Goal: Contribute content: Contribute content

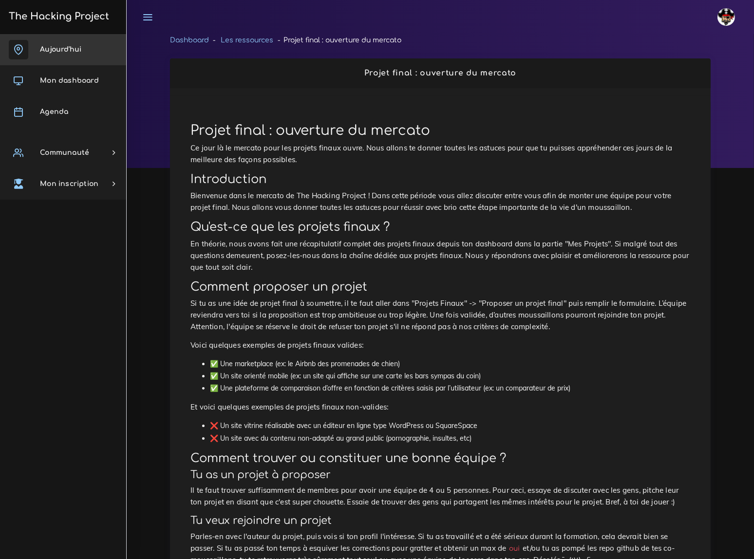
click at [68, 48] on span "Aujourd'hui" at bounding box center [60, 49] width 41 height 7
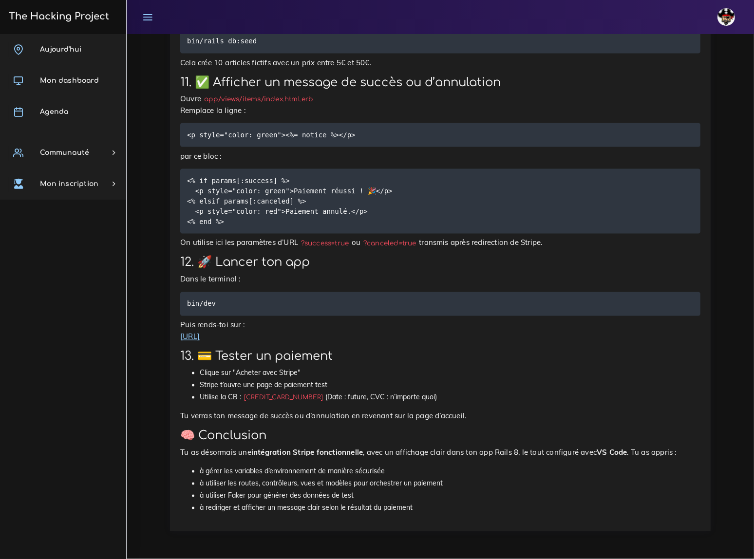
scroll to position [6134, 0]
click at [64, 82] on span "Mon dashboard" at bounding box center [69, 80] width 59 height 7
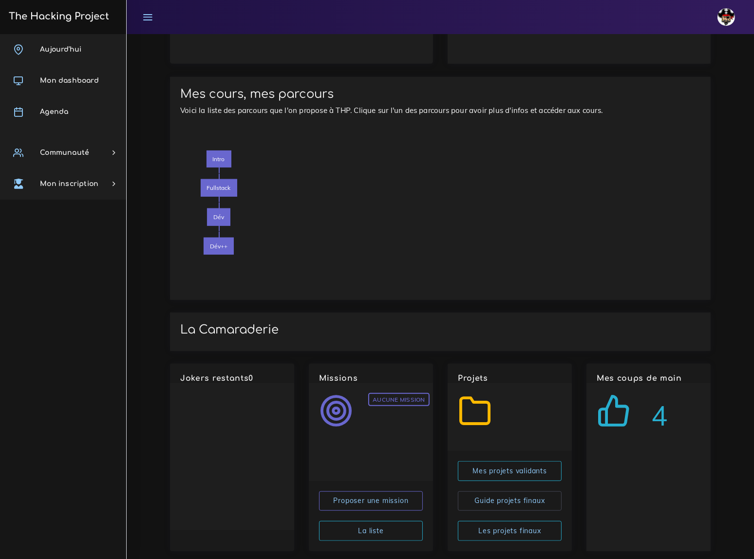
scroll to position [1015, 0]
click at [513, 520] on link "Les projets finaux" at bounding box center [510, 530] width 104 height 20
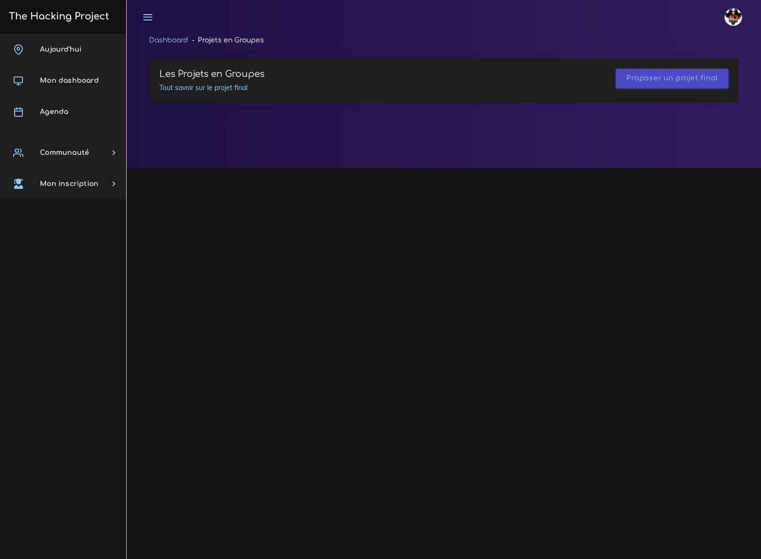
click at [658, 81] on link "Proposer un projet final" at bounding box center [671, 77] width 91 height 7
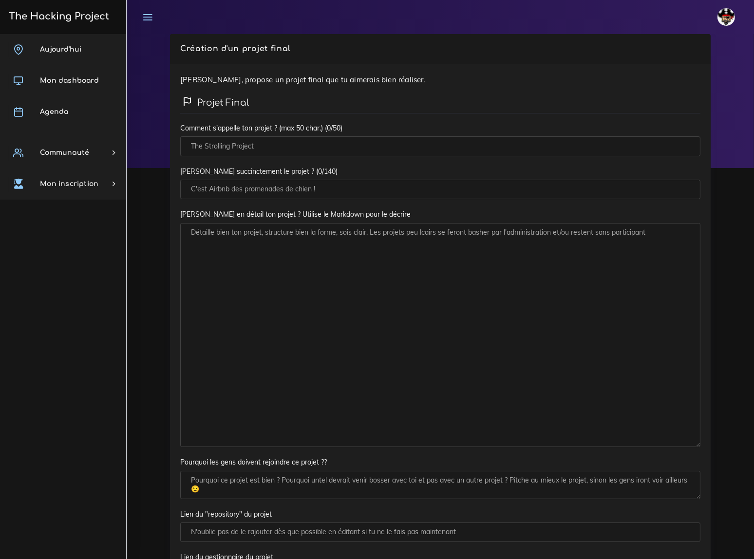
click at [242, 146] on input "Comment s'appelle ton projet ? (max 50 char.)" at bounding box center [440, 146] width 520 height 20
type input "Bastair"
click at [224, 186] on input "Décris succinctement le projet ?" at bounding box center [440, 190] width 520 height 20
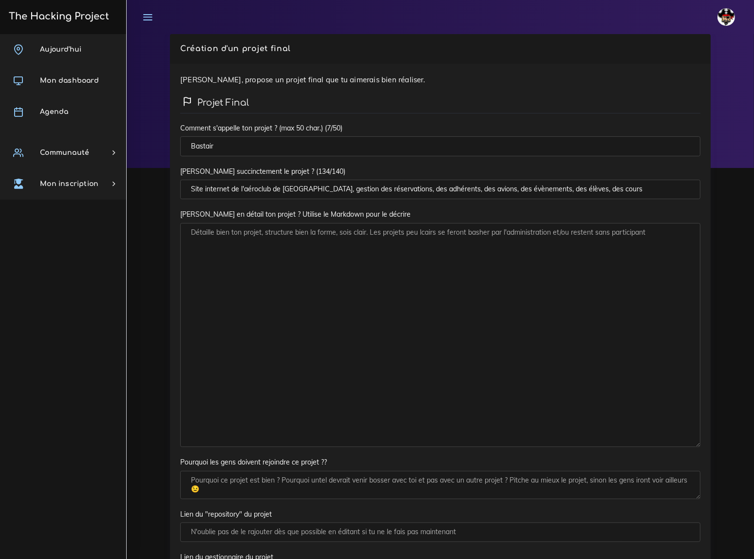
click at [353, 187] on input "Site internet de l'aéroclub de Basse Terre, gestion des réservations, des adhér…" at bounding box center [440, 190] width 520 height 20
click at [409, 187] on input "Site internet de l'aéroclub de Basse Terre, gestion des réservations, des adhér…" at bounding box center [440, 190] width 520 height 20
click at [441, 186] on input "Site internet de l'aéroclub de Basse Terre, gestion des réservations, adhérents…" at bounding box center [440, 190] width 520 height 20
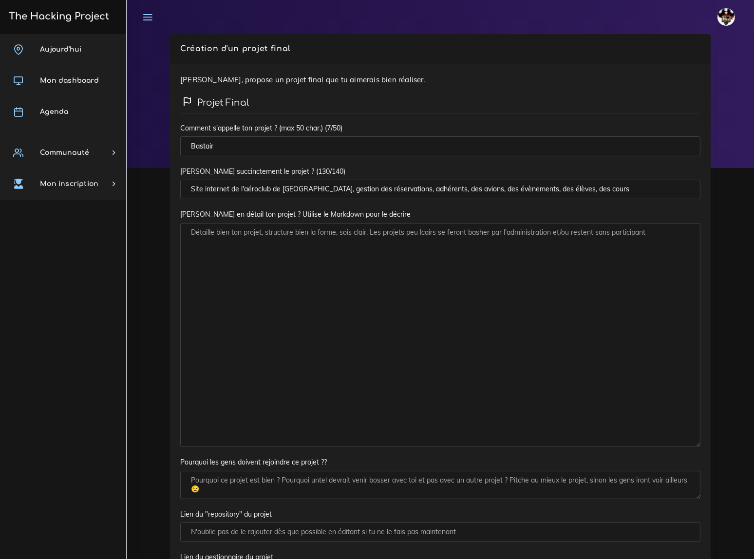
click at [441, 186] on input "Site internet de l'aéroclub de Basse Terre, gestion des réservations, adhérents…" at bounding box center [440, 190] width 520 height 20
click at [464, 187] on input "Site internet de l'aéroclub de Basse Terre, gestion des réservations, adhérents…" at bounding box center [440, 190] width 520 height 20
click at [506, 188] on input "Site internet de l'aéroclub de Basse Terre, gestion des réservations, adhérents…" at bounding box center [440, 190] width 520 height 20
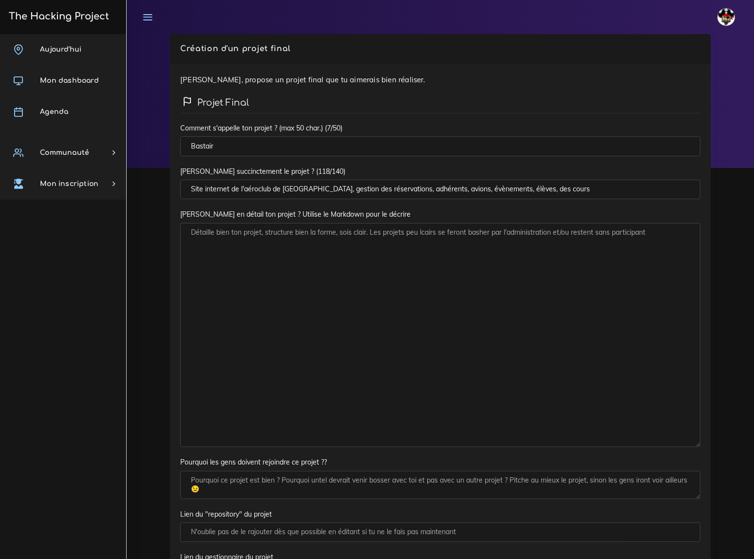
click at [530, 187] on input "Site internet de l'aéroclub de Basse Terre, gestion des réservations, adhérents…" at bounding box center [440, 190] width 520 height 20
click at [548, 189] on input "Site internet de l'aéroclub de Basse Terre, gestion des réservations, adhérents…" at bounding box center [440, 190] width 520 height 20
type input "Site internet de l'aéroclub de Basse Terre, gestion des réservations, adhérents…"
click at [242, 240] on textarea "Décris en détail ton projet ? Utilise le Markdown pour le décrire" at bounding box center [440, 335] width 520 height 224
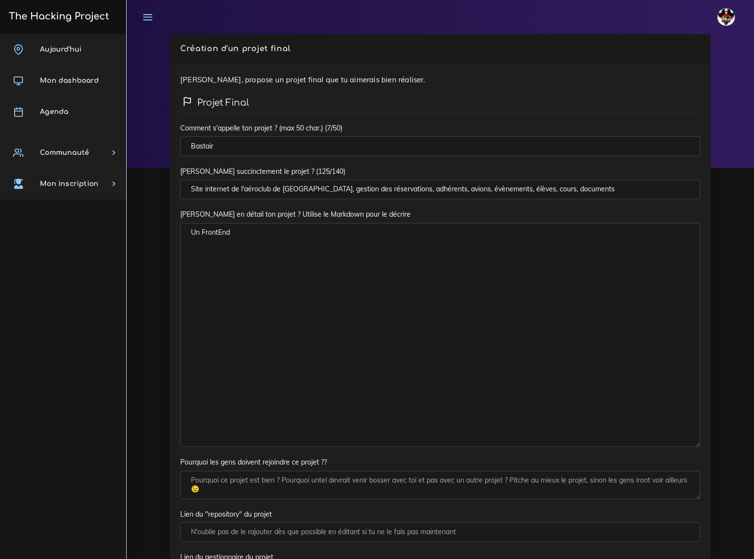
click at [244, 233] on textarea "Un FrontEnd" at bounding box center [440, 335] width 520 height 224
click at [308, 240] on textarea "Un FrontEnd avec une partie PUBLIQUE (informations générales sur l'aéroclub, in…" at bounding box center [440, 335] width 520 height 224
click at [496, 240] on textarea "Un FrontEnd avec une partie PUBLIQUE (informations générales sur l'aéroclub, in…" at bounding box center [440, 335] width 520 height 224
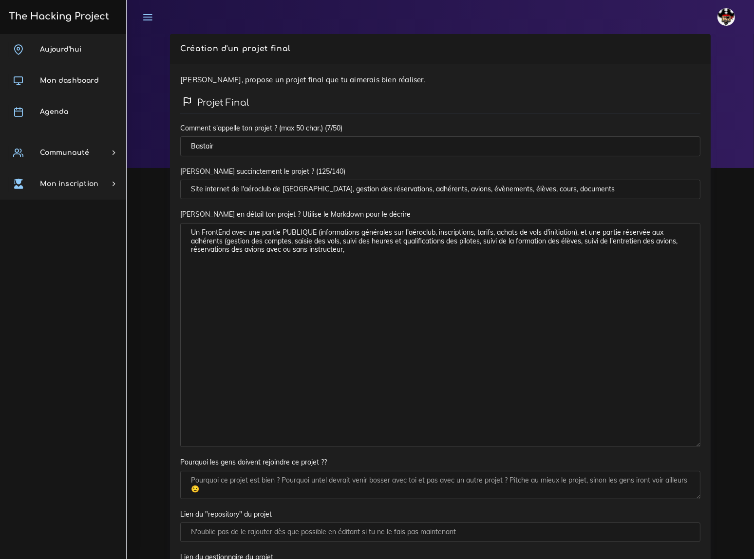
click at [625, 231] on textarea "Un FrontEnd avec une partie PUBLIQUE (informations générales sur l'aéroclub, in…" at bounding box center [440, 335] width 520 height 224
click at [377, 248] on textarea "Un FrontEnd avec une partie PUBLIQUE (informations générales sur l'aéroclub, in…" at bounding box center [440, 335] width 520 height 224
click at [248, 258] on textarea "Un FrontEnd avec une partie PUBLIQUE (informations générales sur l'aéroclub, in…" at bounding box center [440, 335] width 520 height 224
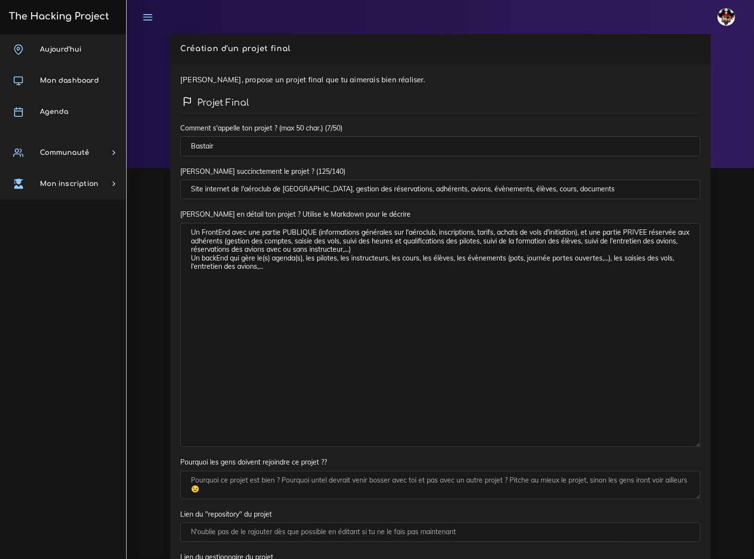
click at [399, 248] on textarea "Un FrontEnd avec une partie PUBLIQUE (informations générales sur l'aéroclub, in…" at bounding box center [440, 335] width 520 height 224
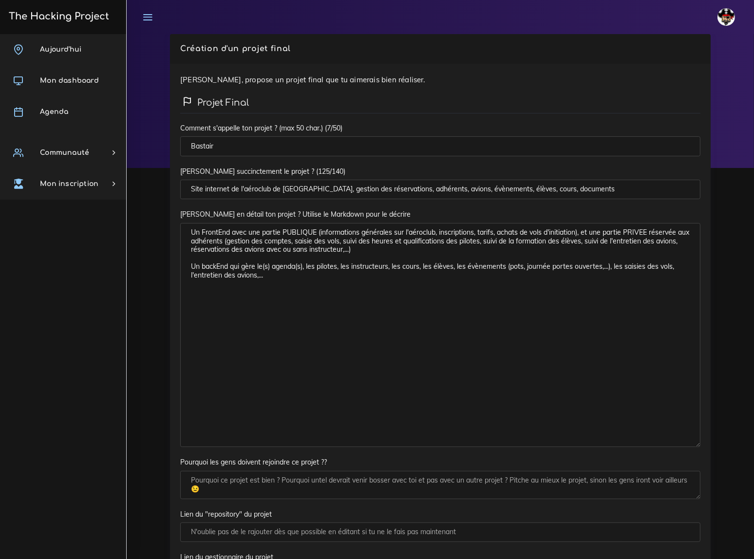
click at [296, 281] on textarea "Un FrontEnd avec une partie PUBLIQUE (informations générales sur l'aéroclub, in…" at bounding box center [440, 335] width 520 height 224
click at [197, 294] on textarea "Un FrontEnd avec une partie PUBLIQUE (informations générales sur l'aéroclub, in…" at bounding box center [440, 335] width 520 height 224
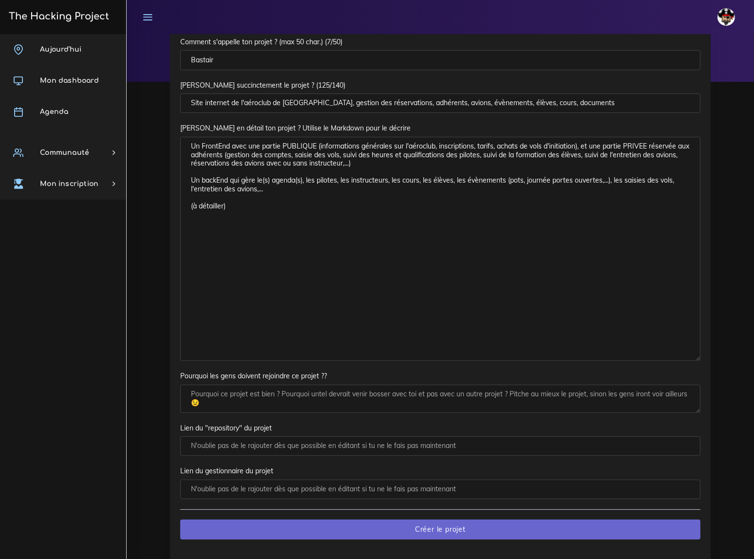
scroll to position [112, 0]
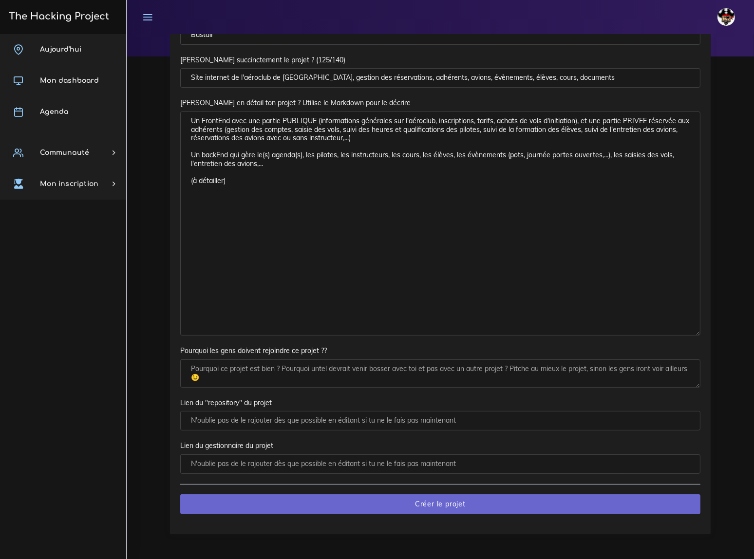
type textarea "Un FrontEnd avec une partie PUBLIQUE (informations générales sur l'aéroclub, in…"
click at [253, 368] on textarea "Pourquoi les gens doivent rejoindre ce projet ??" at bounding box center [440, 373] width 520 height 28
click at [278, 366] on textarea "Parce que c'est le mien :-)" at bounding box center [440, 373] width 520 height 28
drag, startPoint x: 278, startPoint y: 366, endPoint x: 241, endPoint y: 367, distance: 37.0
click at [241, 367] on textarea "Parce que c'est le mien :-)" at bounding box center [440, 373] width 520 height 28
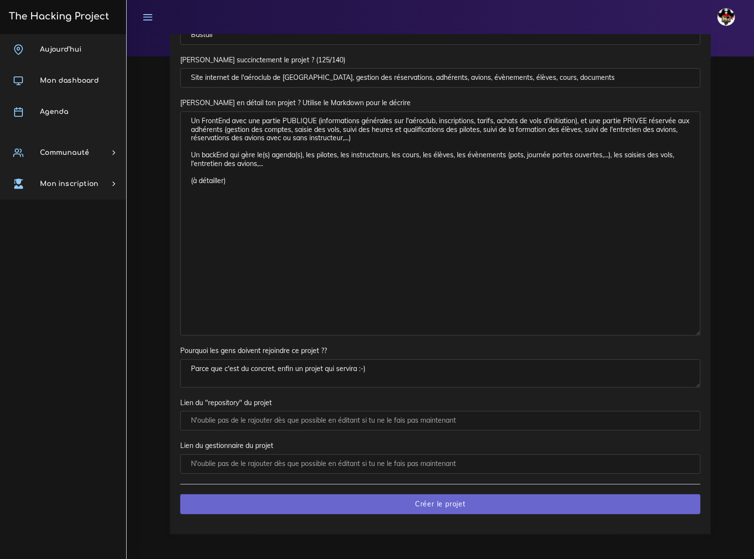
type textarea "Parce que c'est du concret, enfin un projet qui servira :-)"
click at [253, 418] on input "Lien du "repository" du projet" at bounding box center [440, 421] width 520 height 20
click at [131, 93] on div "Création d'un projet final Ici, propose un projet final que tu aimerais bien ré…" at bounding box center [440, 242] width 627 height 639
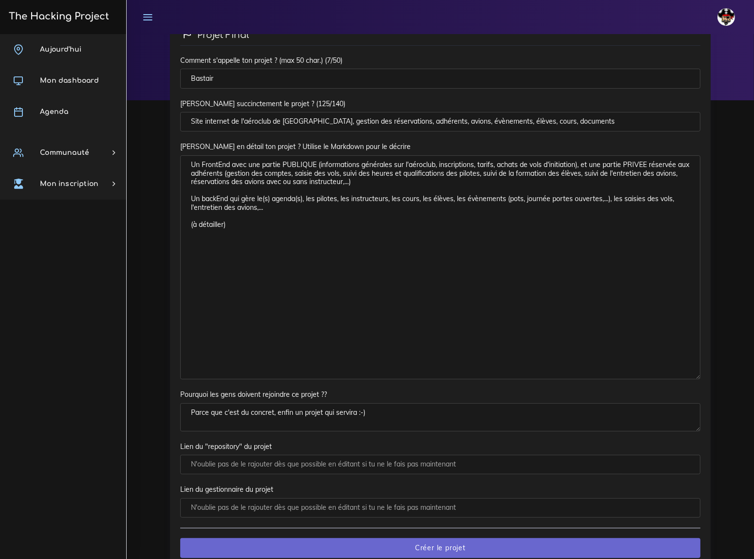
scroll to position [67, 0]
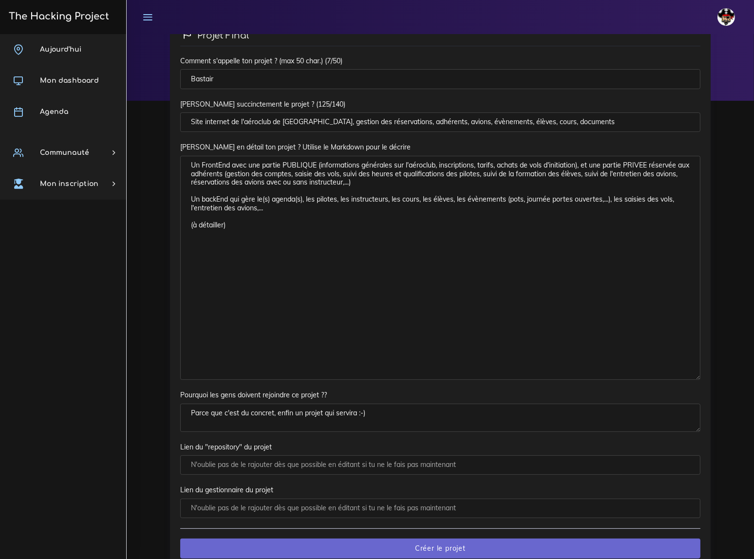
click at [251, 462] on input "Lien du "repository" du projet" at bounding box center [440, 465] width 520 height 20
paste input "https://github.com/MS893/BastAir.git"
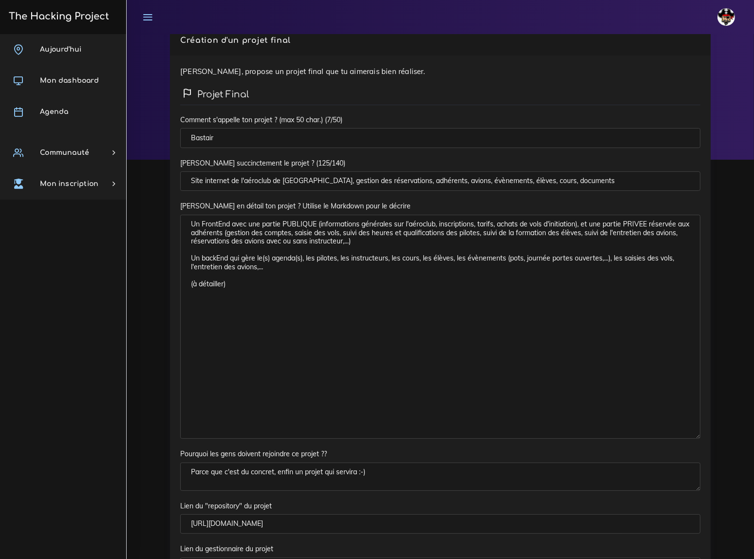
scroll to position [0, 0]
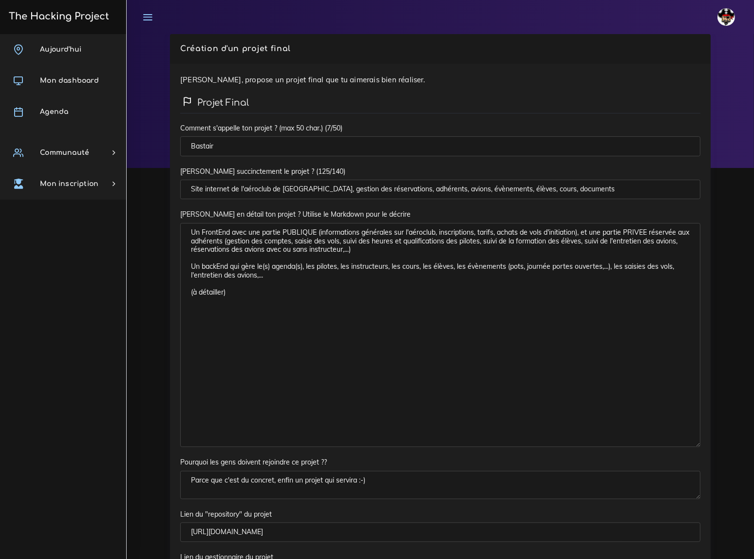
type input "https://github.com/MS893/BastAir.git"
click at [585, 189] on input "Site internet de l'aéroclub de Basse Terre, gestion des réservations, adhérents…" at bounding box center [440, 190] width 520 height 20
type input "Site internet de l'aéroclub de Basse Terre, gestion des réservations, adhérents…"
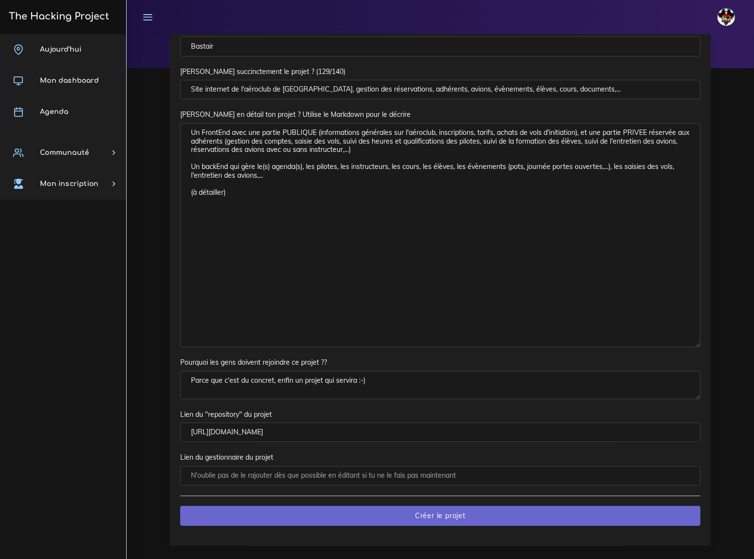
scroll to position [112, 0]
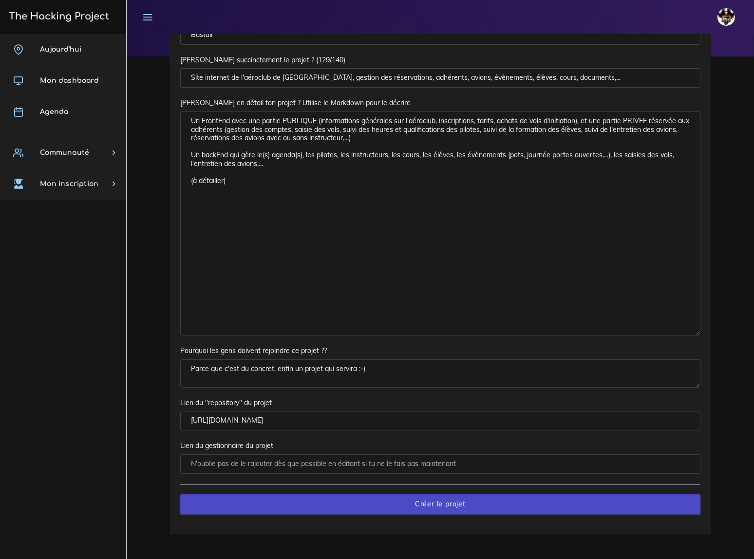
click at [450, 503] on input "Créer le projet" at bounding box center [440, 504] width 520 height 20
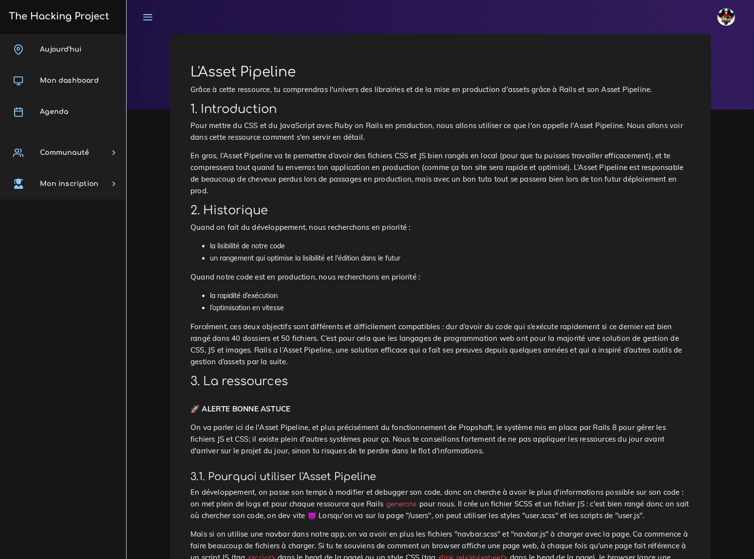
scroll to position [88, 0]
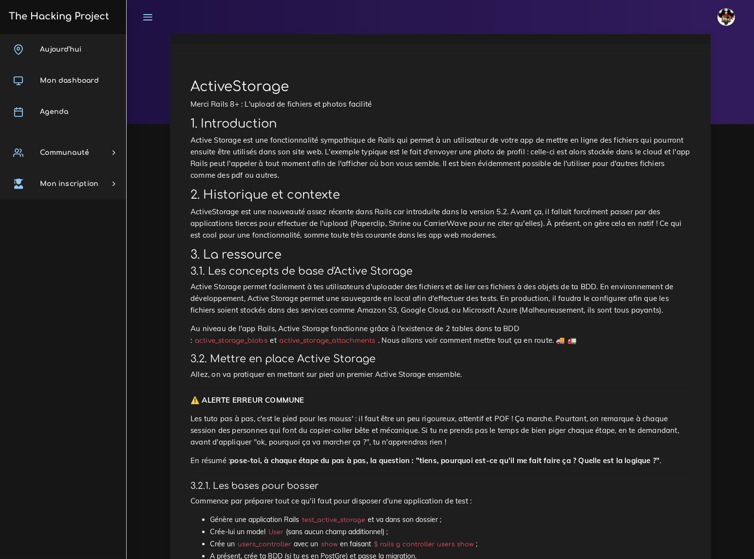
scroll to position [44, 0]
